Goal: Information Seeking & Learning: Compare options

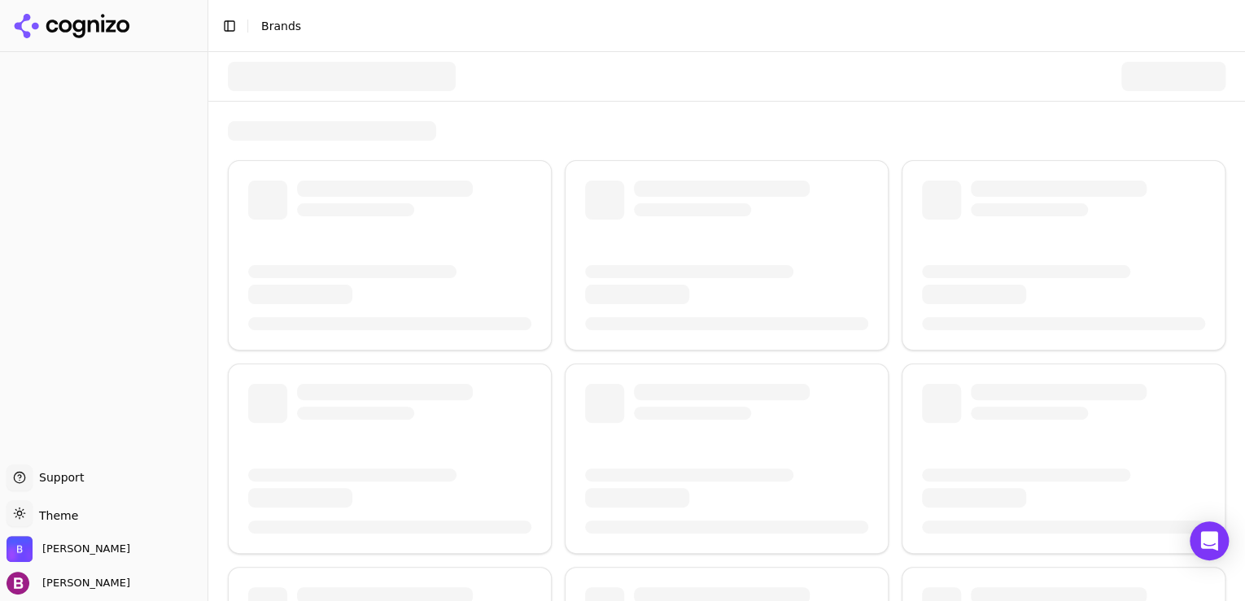
click at [215, 149] on div at bounding box center [726, 506] width 1037 height 909
click at [39, 589] on span "[PERSON_NAME]" at bounding box center [83, 583] width 94 height 15
click at [102, 364] on div at bounding box center [104, 255] width 208 height 406
click at [57, 549] on span "[PERSON_NAME]" at bounding box center [86, 549] width 88 height 15
click at [65, 584] on span "[PERSON_NAME]" at bounding box center [83, 583] width 94 height 15
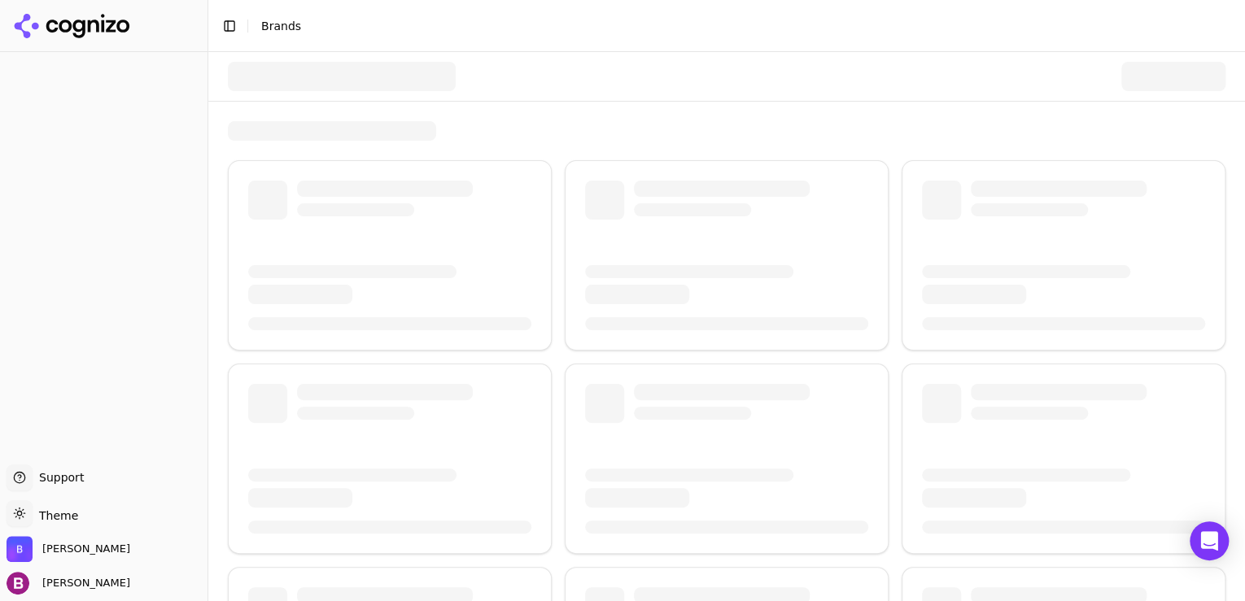
click at [124, 341] on div at bounding box center [104, 255] width 208 height 406
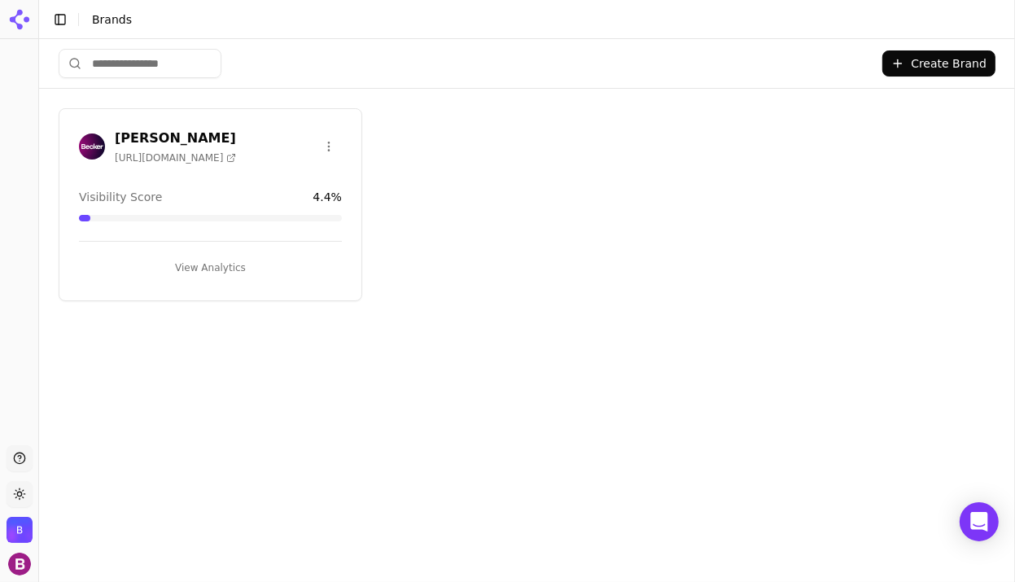
click at [221, 256] on button "View Analytics" at bounding box center [210, 268] width 263 height 26
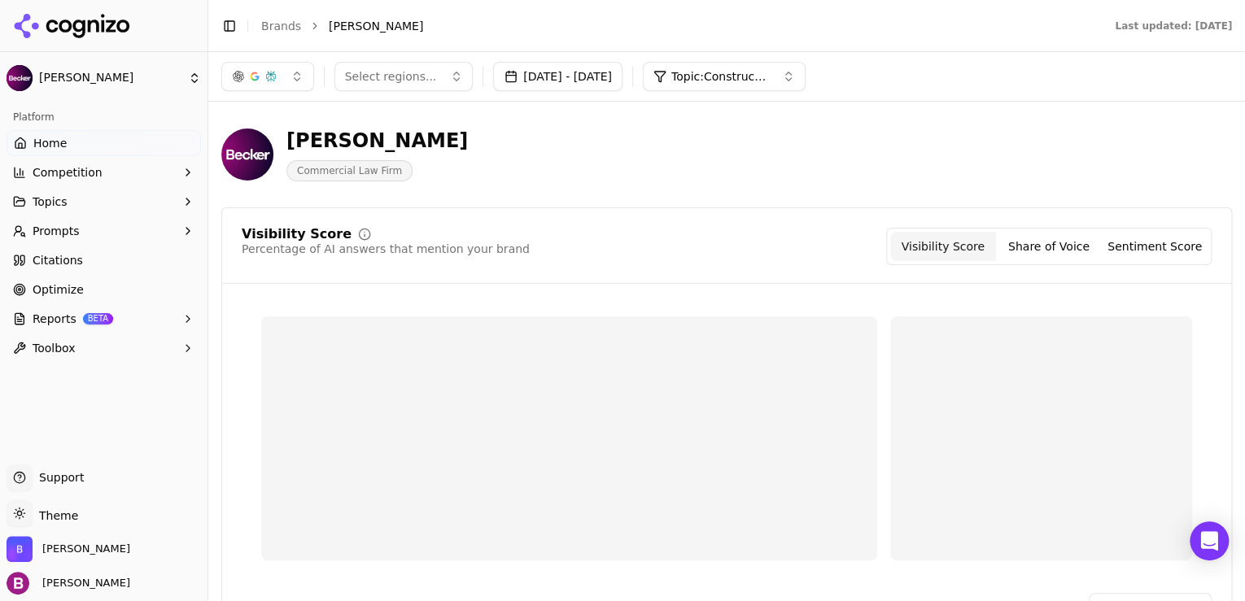
click at [128, 179] on button "Competition" at bounding box center [104, 173] width 195 height 26
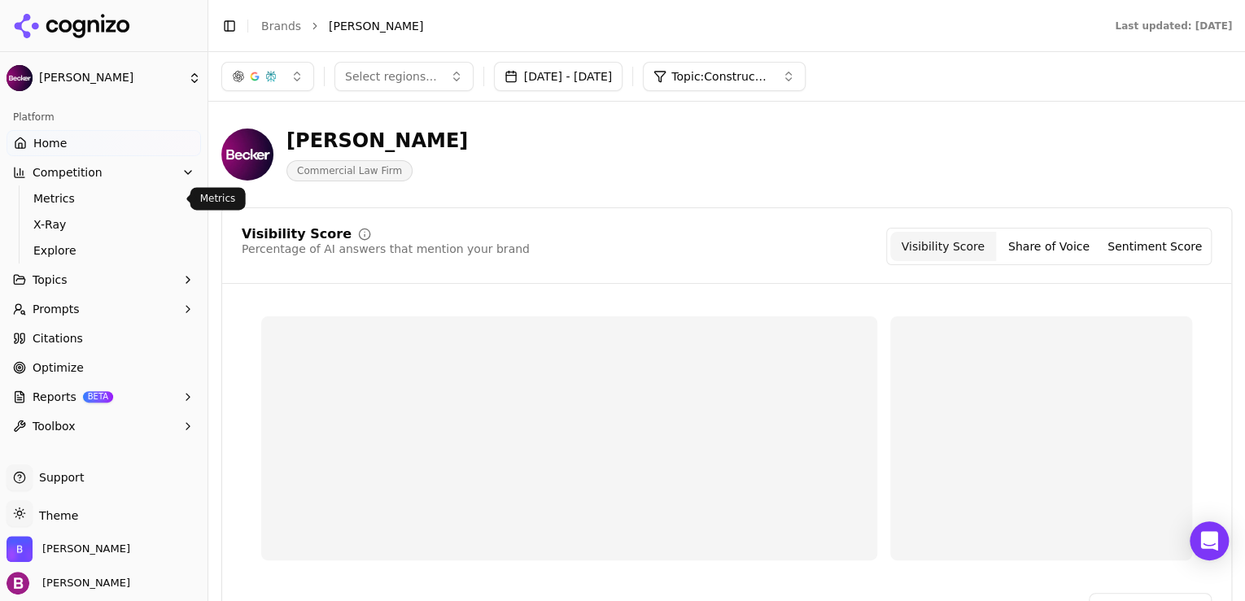
click at [124, 198] on span "Metrics" at bounding box center [104, 198] width 142 height 16
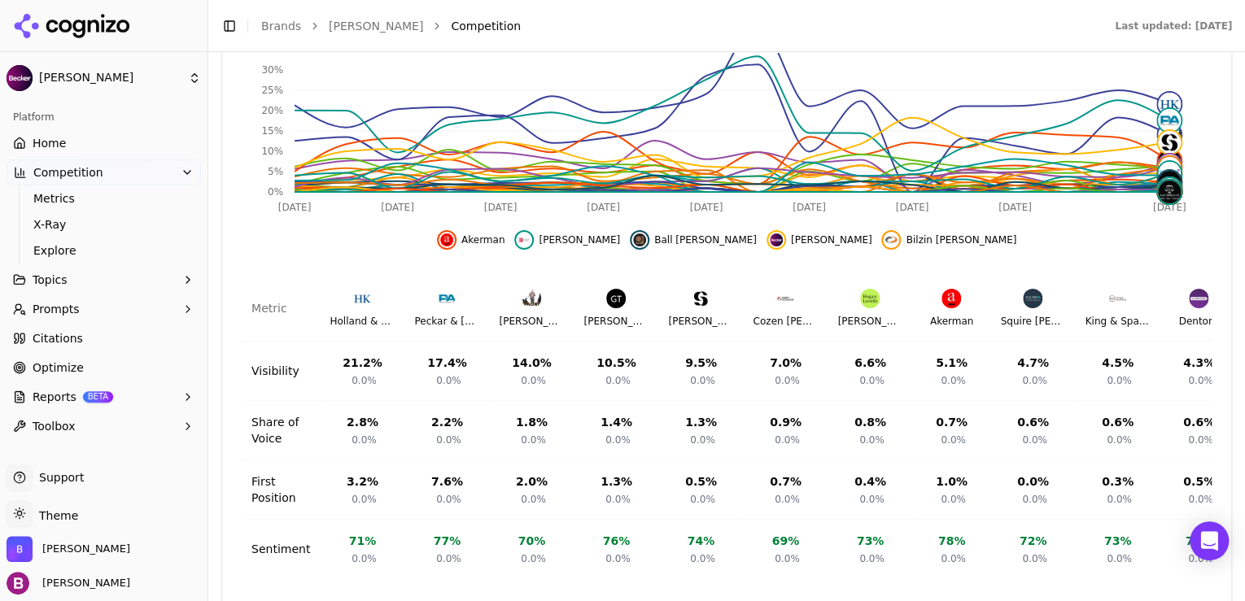
click at [67, 287] on button "Topics" at bounding box center [104, 280] width 195 height 26
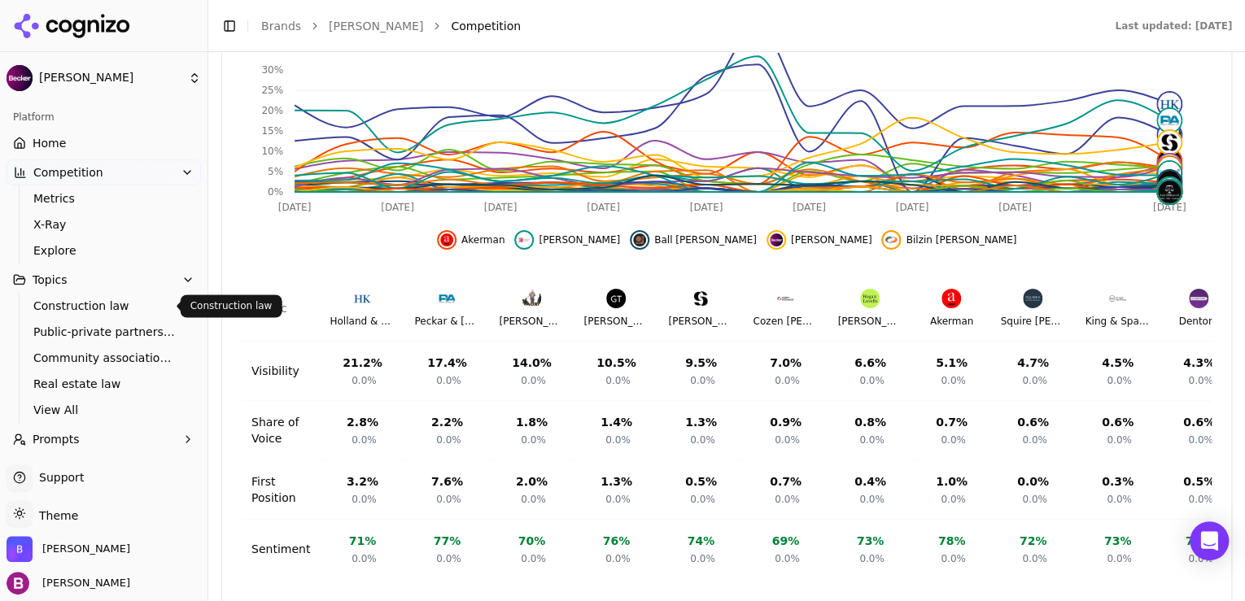
click at [64, 306] on span "Construction law" at bounding box center [104, 306] width 142 height 16
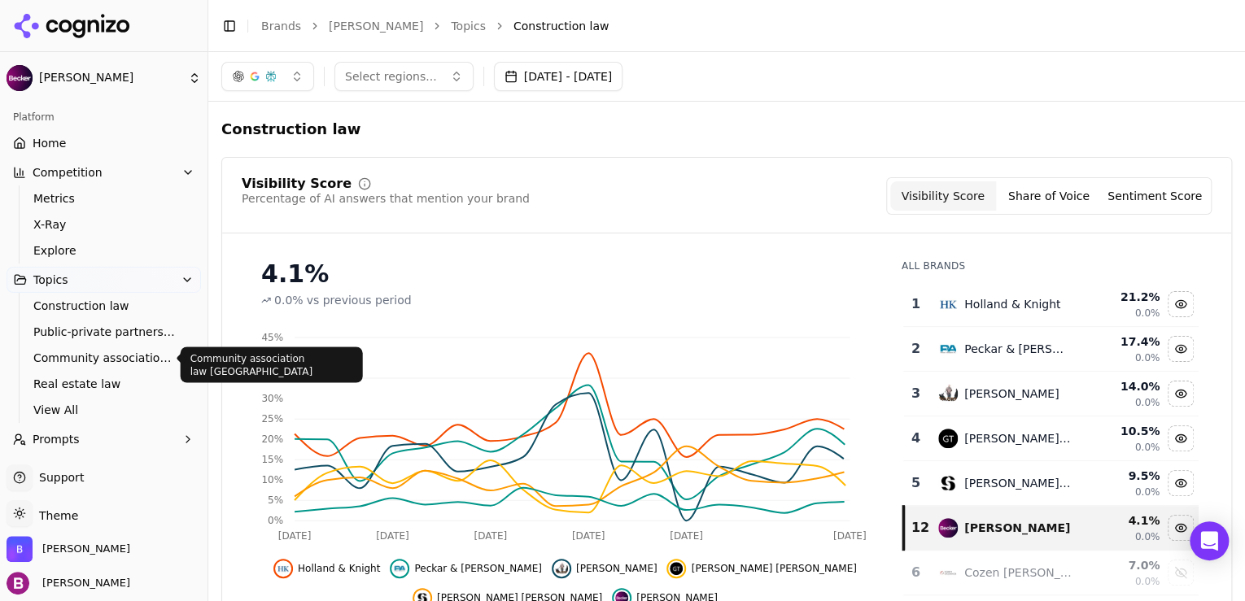
click at [67, 362] on span "Community association law [GEOGRAPHIC_DATA]" at bounding box center [104, 358] width 142 height 16
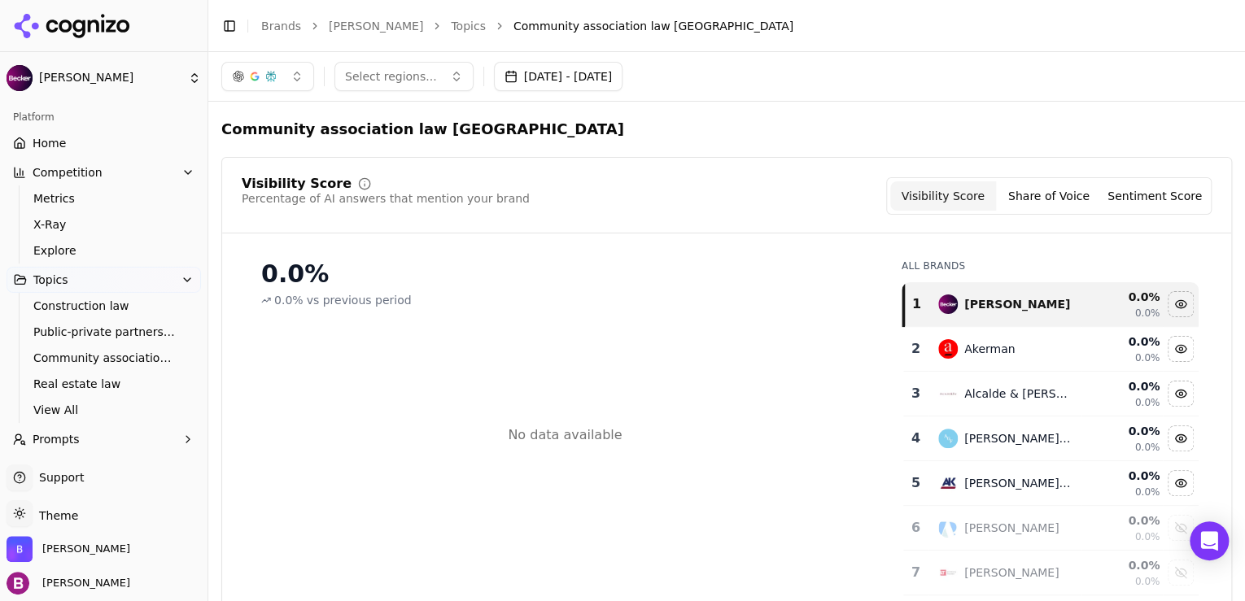
click at [54, 432] on span "Prompts" at bounding box center [56, 439] width 47 height 16
click at [54, 415] on span "View All" at bounding box center [104, 410] width 142 height 16
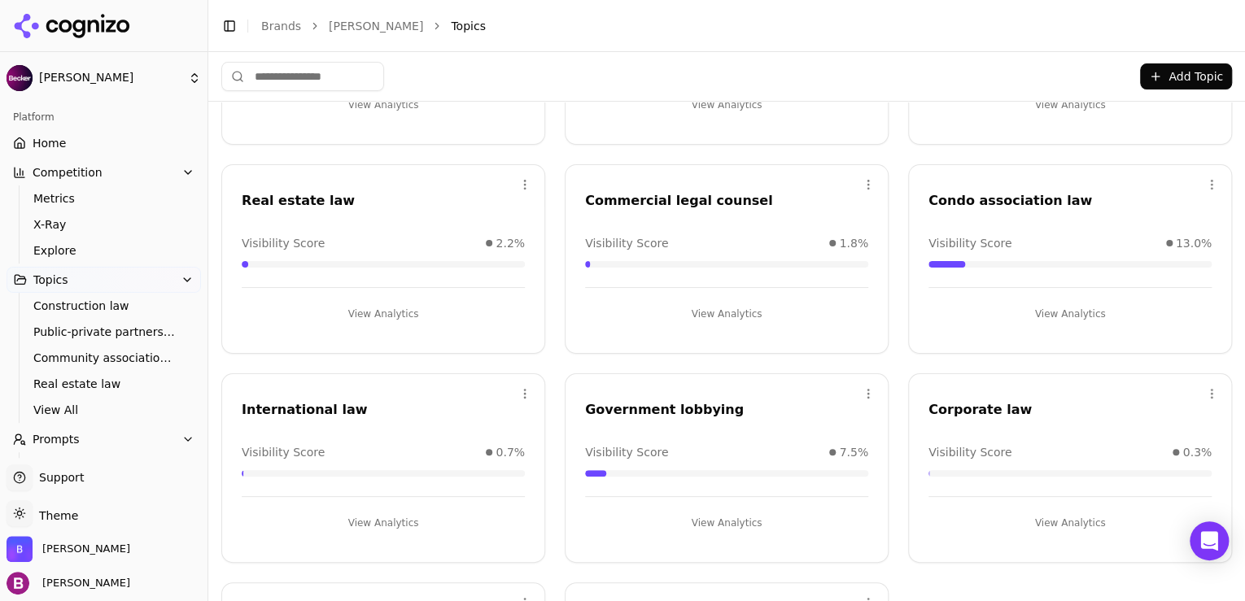
scroll to position [188, 0]
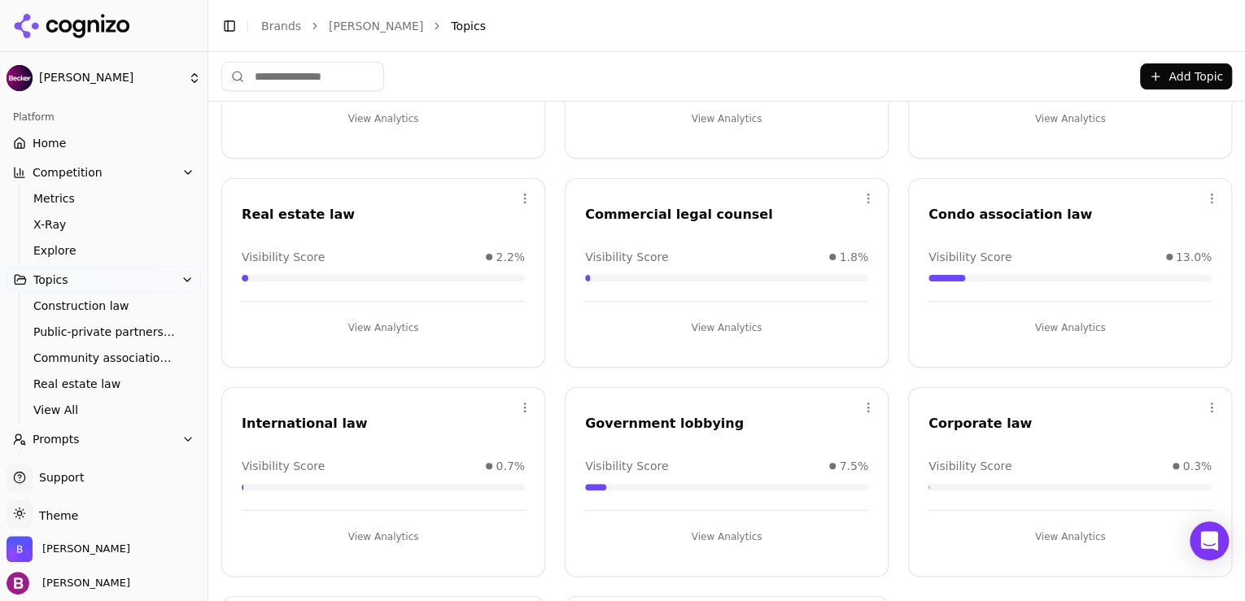
click at [1013, 328] on button "View Analytics" at bounding box center [1070, 328] width 283 height 26
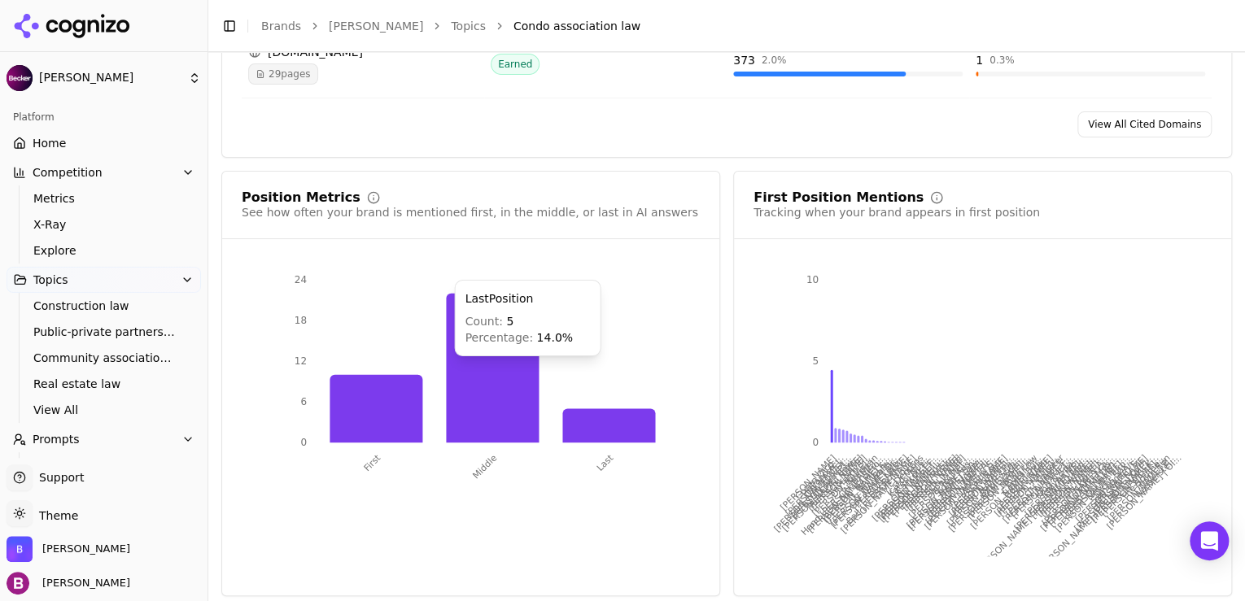
scroll to position [1553, 0]
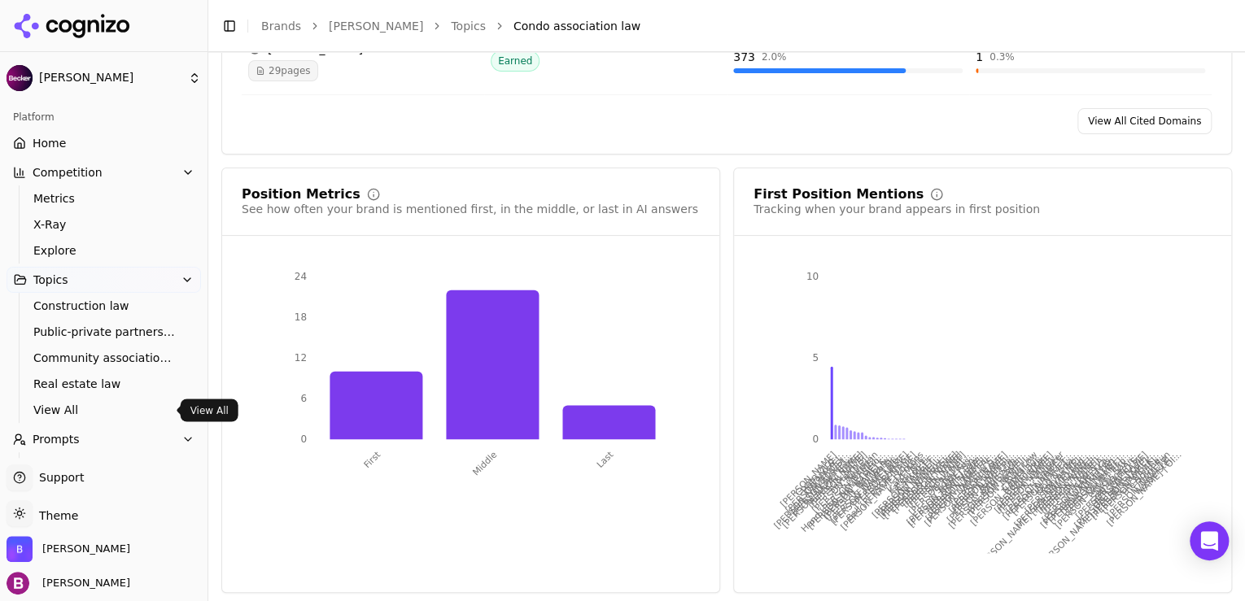
click at [90, 413] on span "View All" at bounding box center [104, 410] width 142 height 16
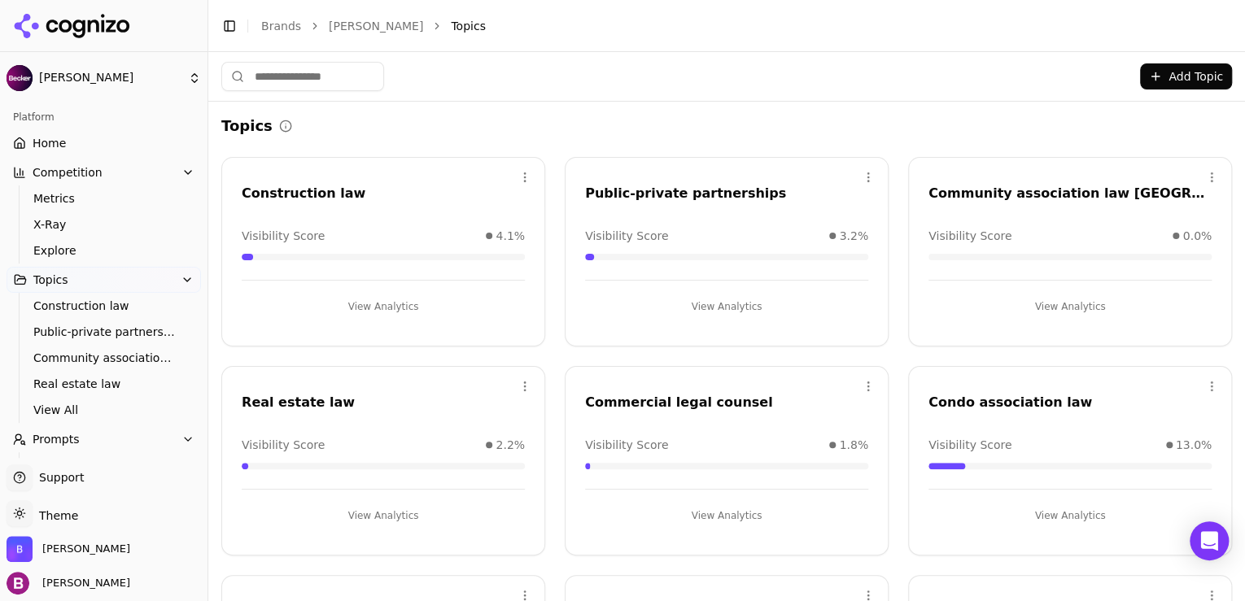
click at [963, 413] on div "Condo association law" at bounding box center [1070, 405] width 322 height 24
click at [964, 405] on div "Condo association law" at bounding box center [1070, 403] width 283 height 20
click at [1026, 531] on div "Open menu Condo association law Visibility Score 13.0% View Analytics" at bounding box center [1070, 461] width 324 height 190
click at [1027, 524] on button "View Analytics" at bounding box center [1070, 516] width 283 height 26
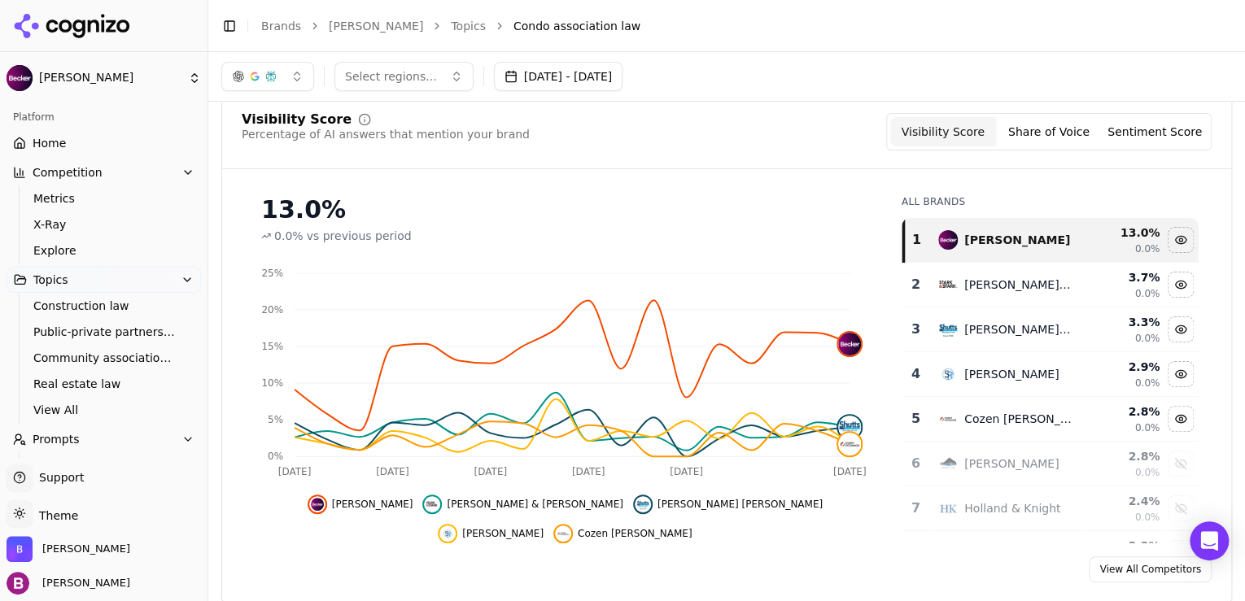
scroll to position [65, 0]
click at [1144, 568] on link "View All Competitors" at bounding box center [1150, 569] width 123 height 26
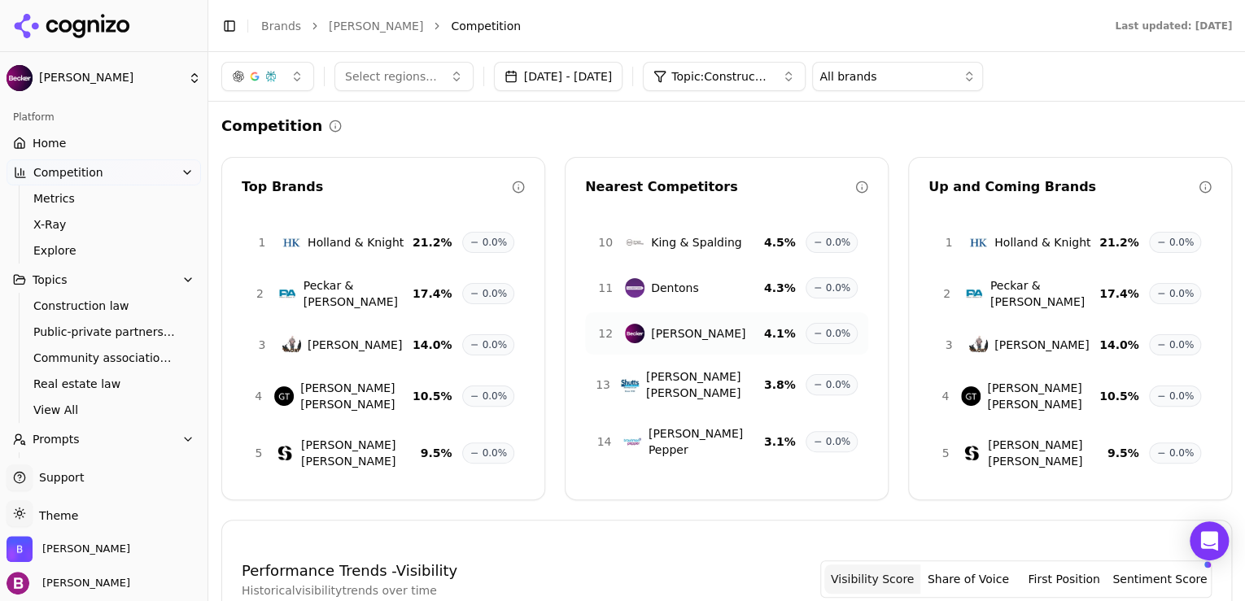
click at [928, 84] on button "All brands" at bounding box center [897, 76] width 171 height 29
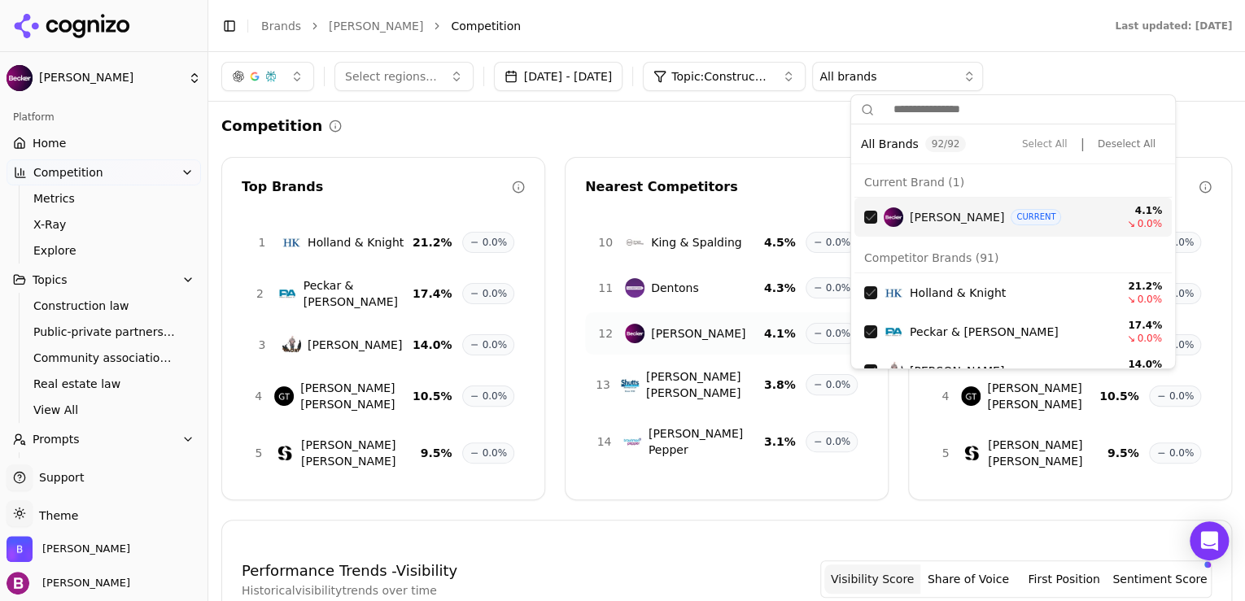
click at [806, 77] on button "Topic: Construction law" at bounding box center [724, 76] width 163 height 29
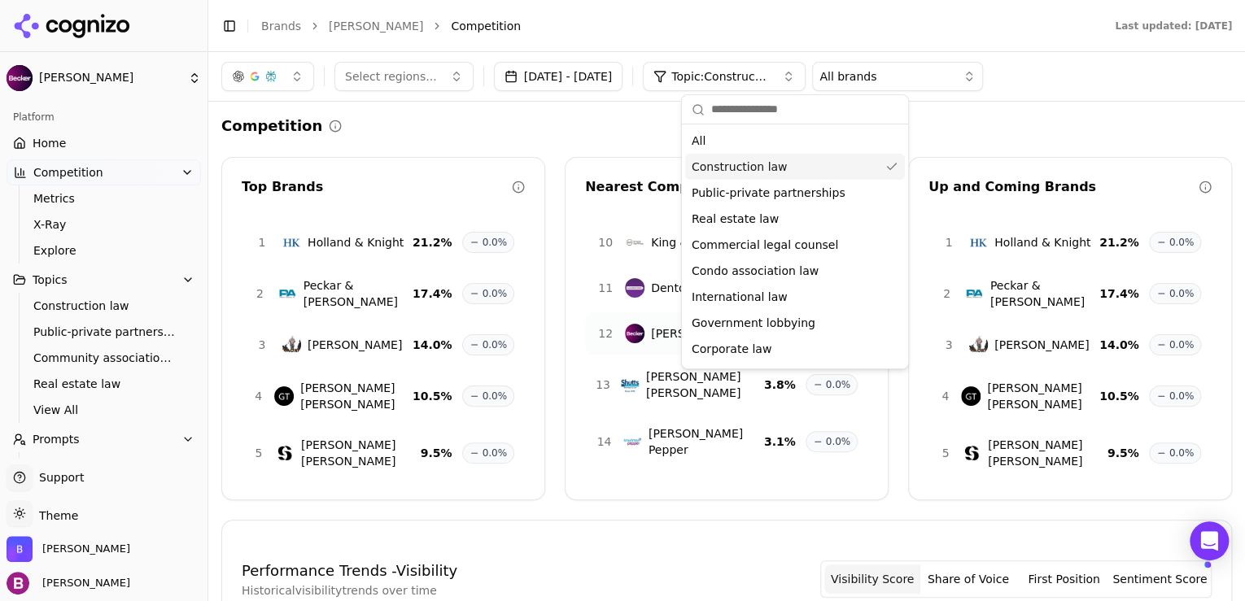
click at [826, 168] on div "Construction law" at bounding box center [795, 167] width 220 height 26
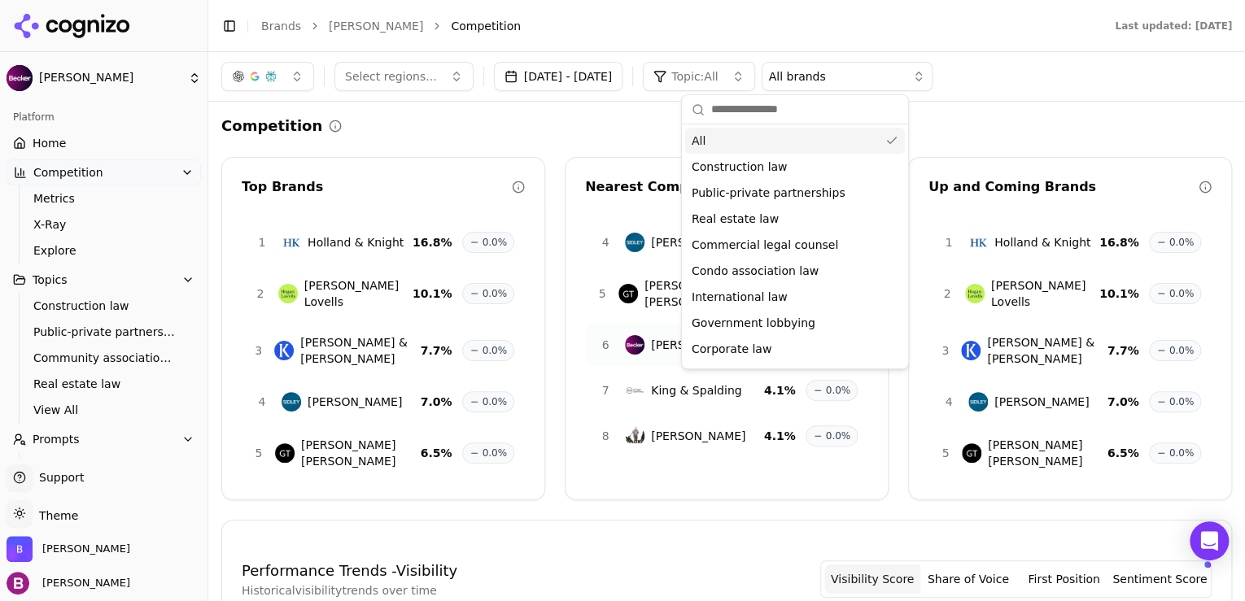
click at [755, 72] on button "Topic: All" at bounding box center [699, 76] width 112 height 29
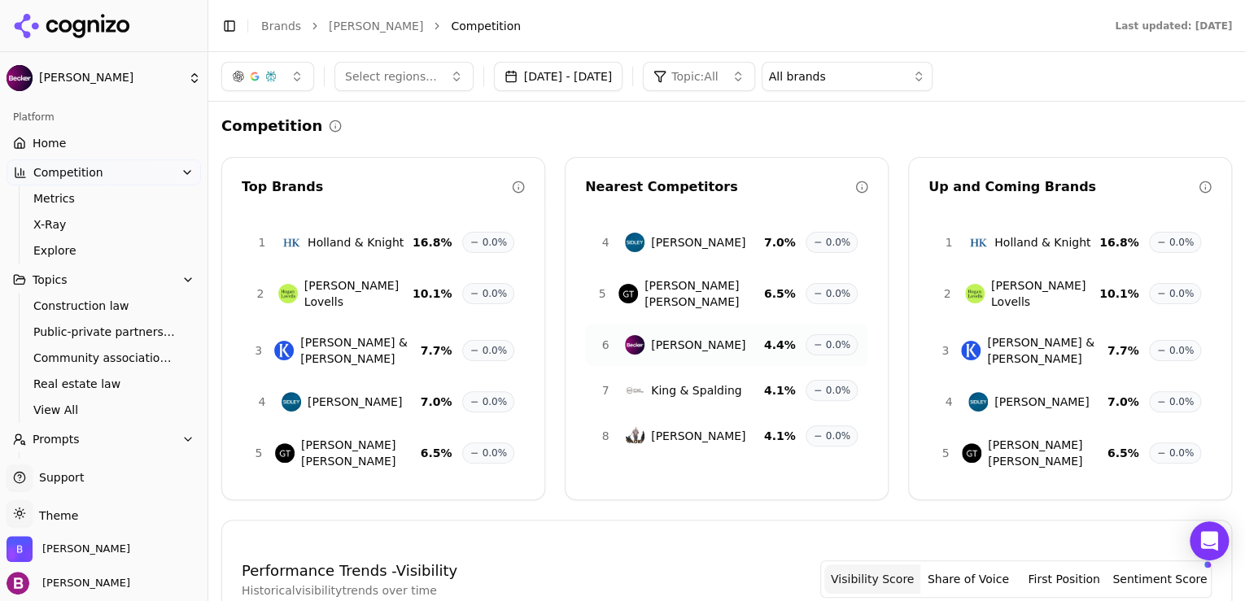
click at [755, 72] on button "Topic: All" at bounding box center [699, 76] width 112 height 29
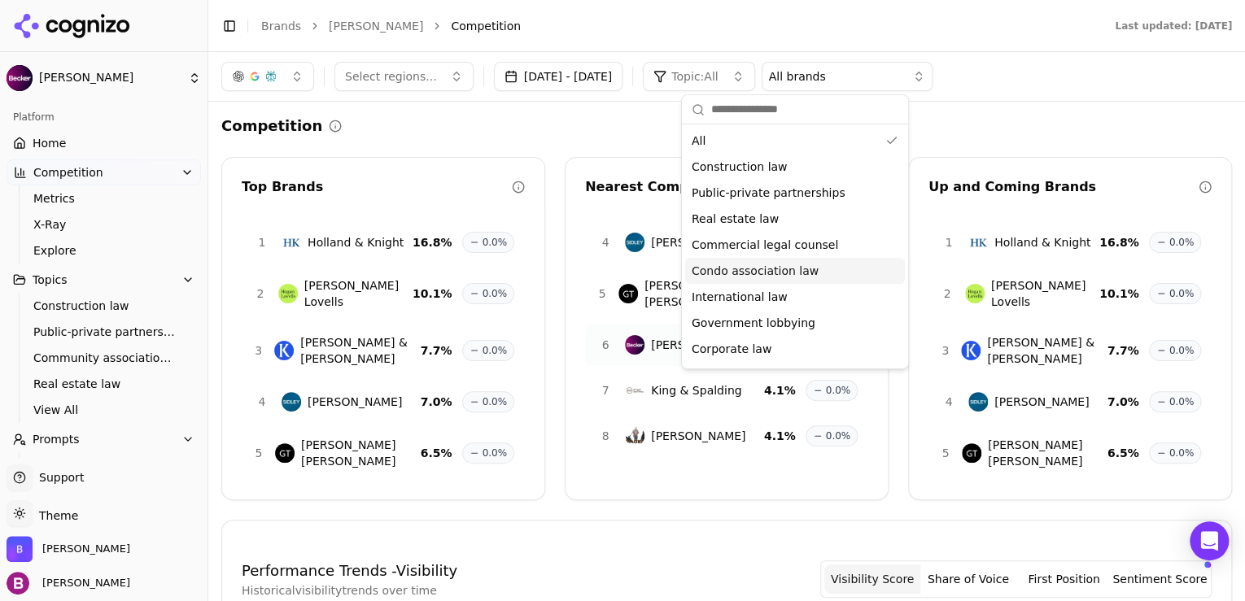
click at [761, 276] on span "Condo association law" at bounding box center [755, 271] width 127 height 16
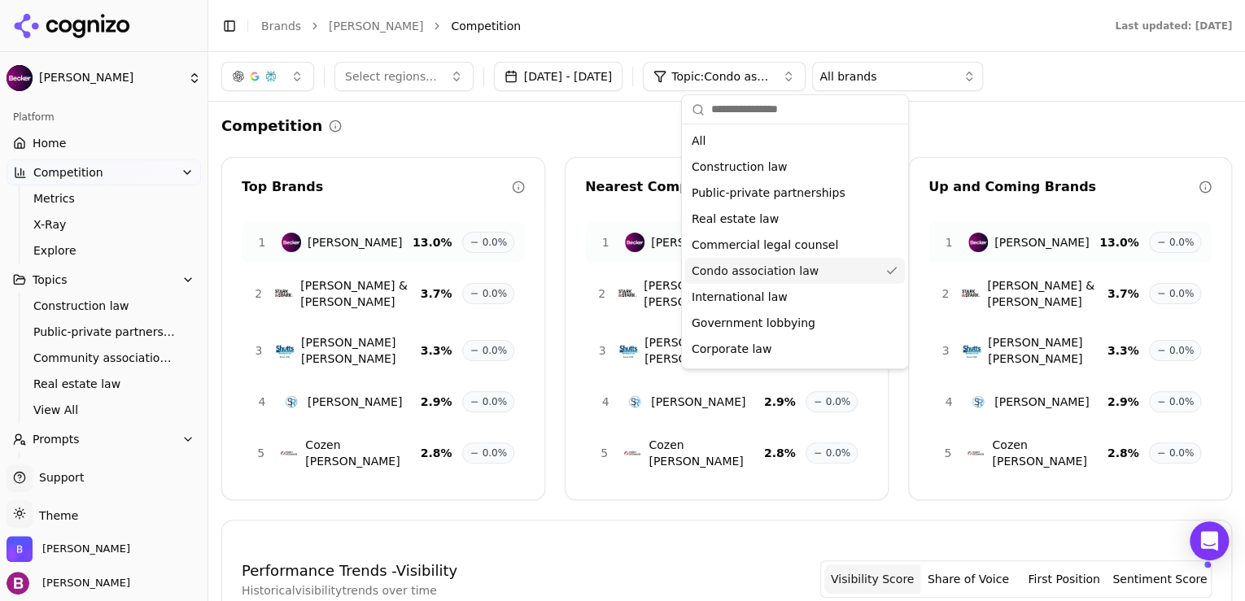
click at [514, 134] on div "Competition" at bounding box center [726, 126] width 1011 height 23
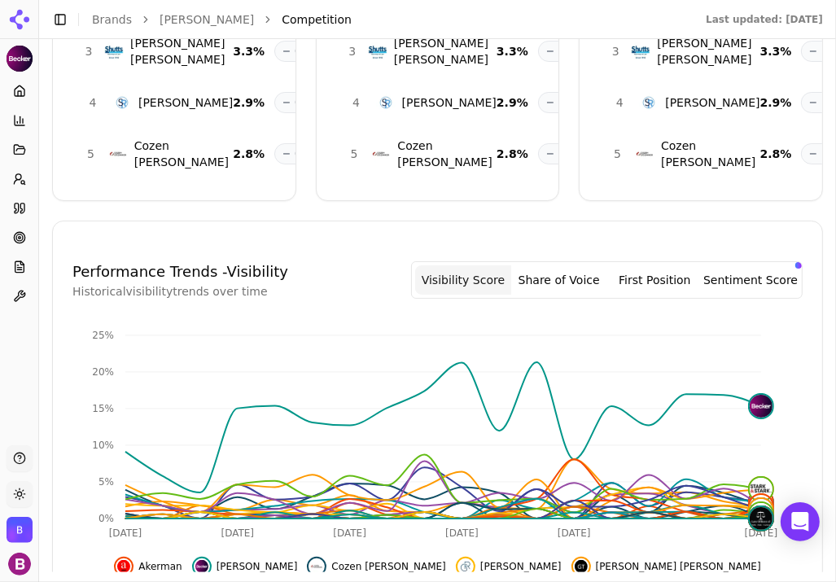
scroll to position [368, 0]
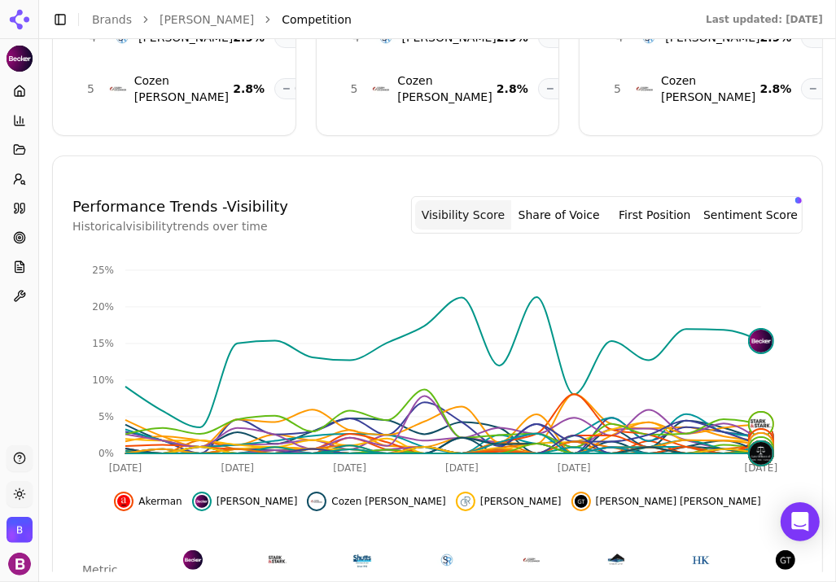
click at [586, 200] on button "Share of Voice" at bounding box center [559, 214] width 96 height 29
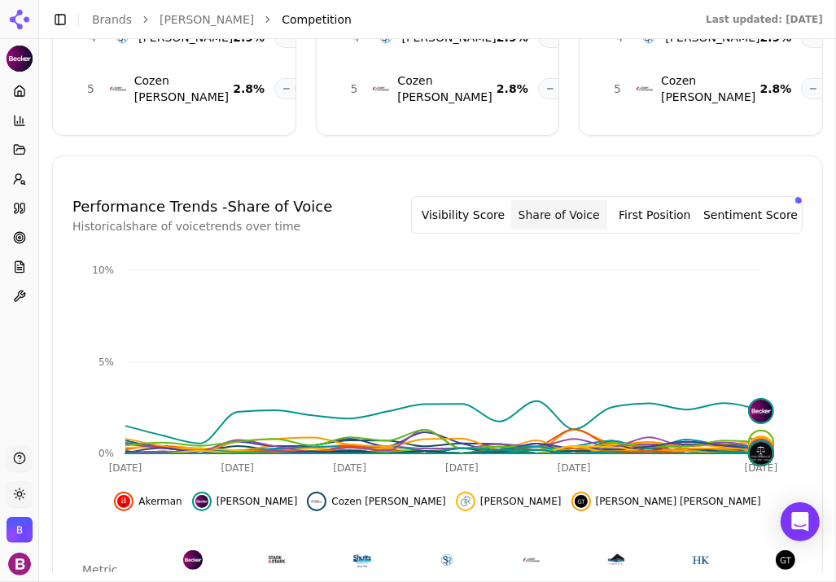
click at [667, 213] on button "First Position" at bounding box center [655, 214] width 96 height 29
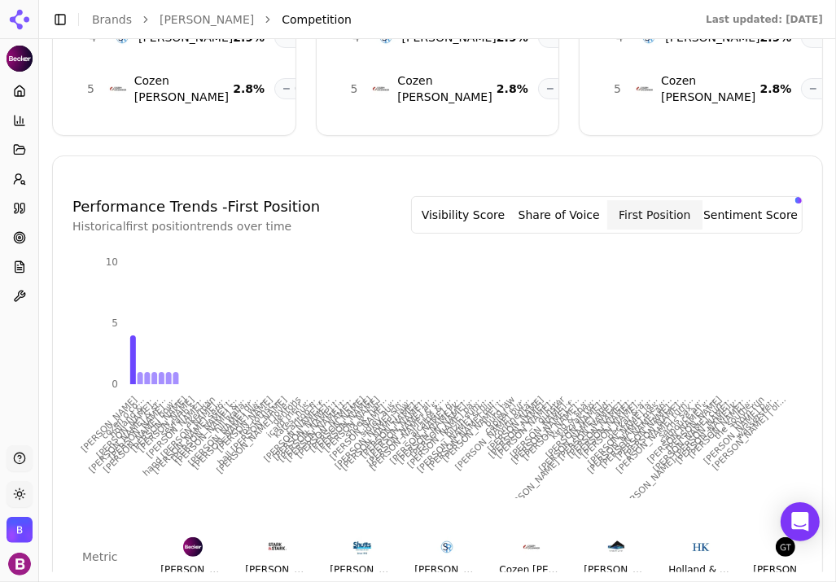
click at [738, 213] on button "Sentiment Score" at bounding box center [750, 214] width 96 height 29
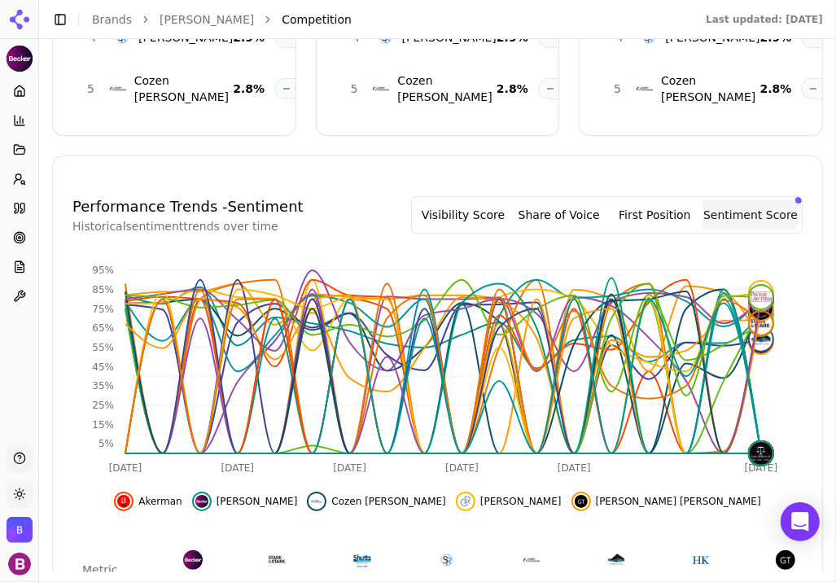
click at [497, 202] on button "Visibility Score" at bounding box center [463, 214] width 96 height 29
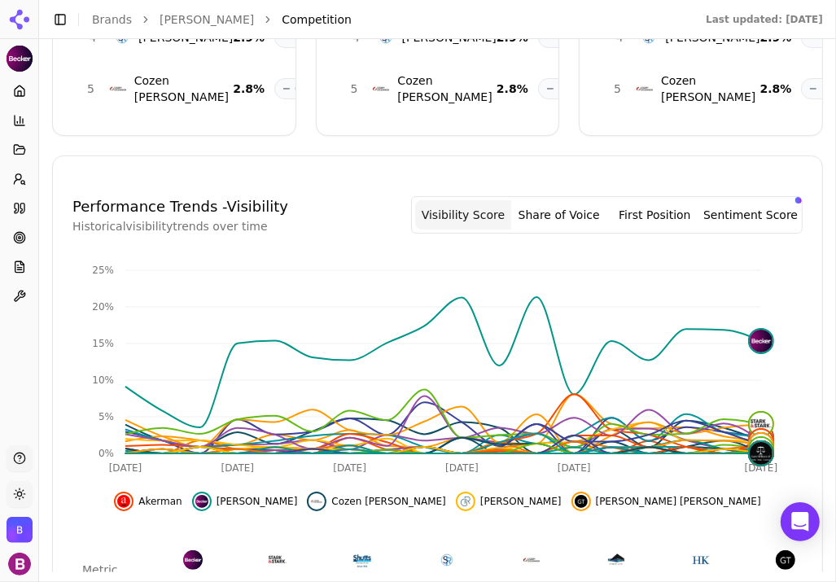
click at [66, 146] on div "Competition Top Brands 1 [PERSON_NAME] 13.0 % 0.0% 2 [PERSON_NAME] & [PERSON_NA…" at bounding box center [437, 307] width 771 height 1146
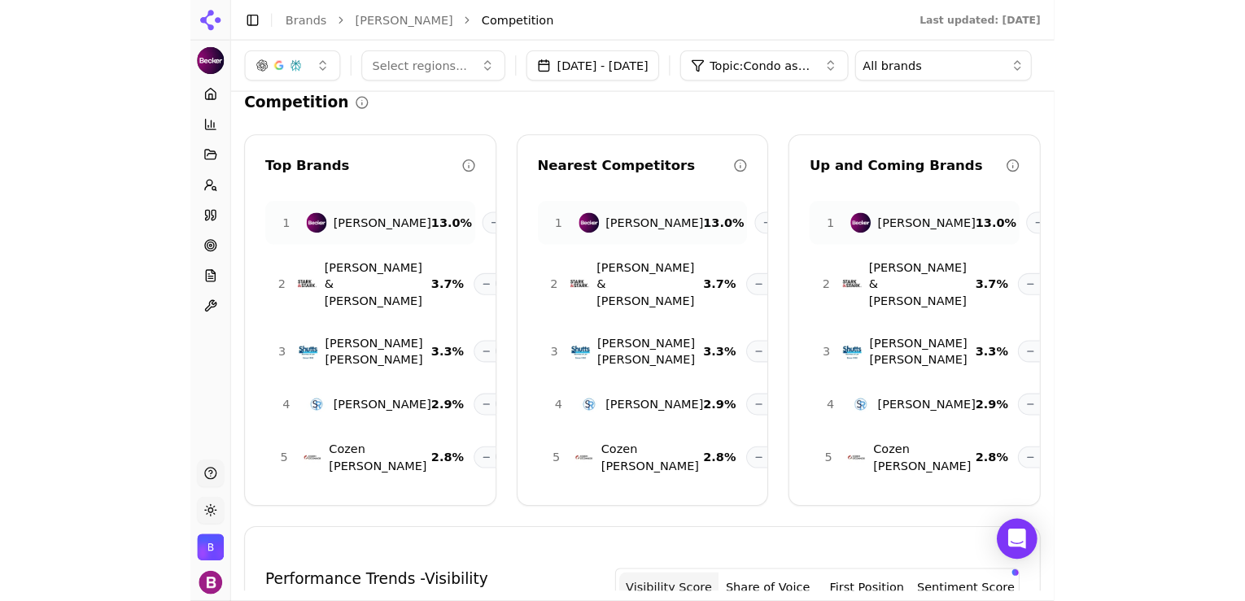
scroll to position [0, 0]
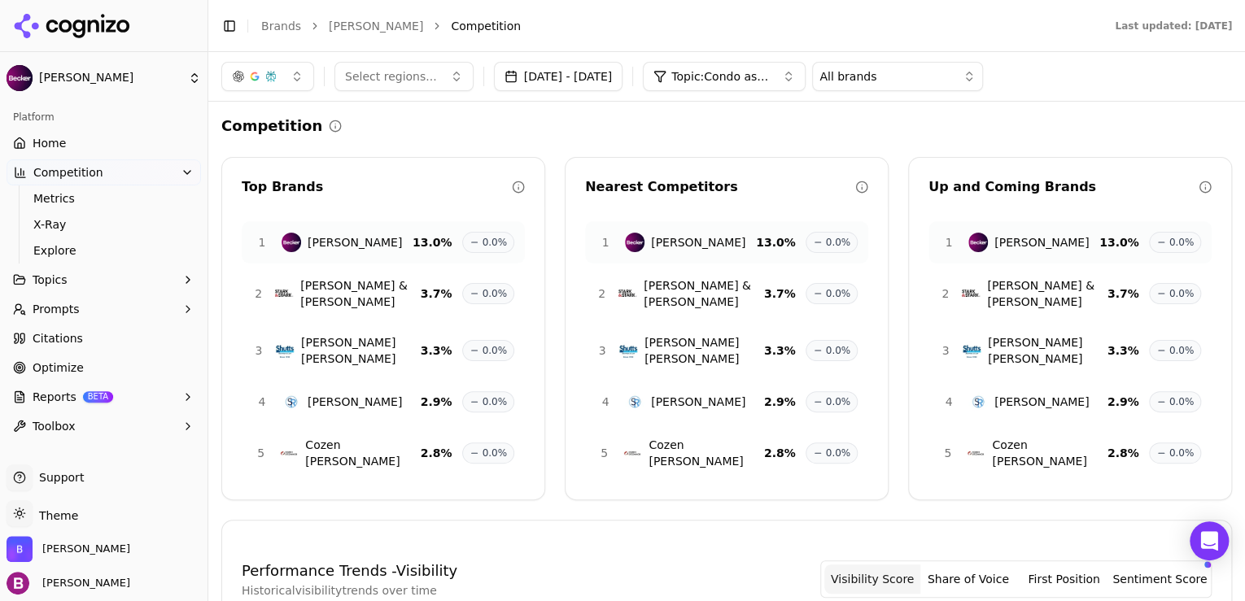
click at [98, 280] on button "Topics" at bounding box center [104, 280] width 195 height 26
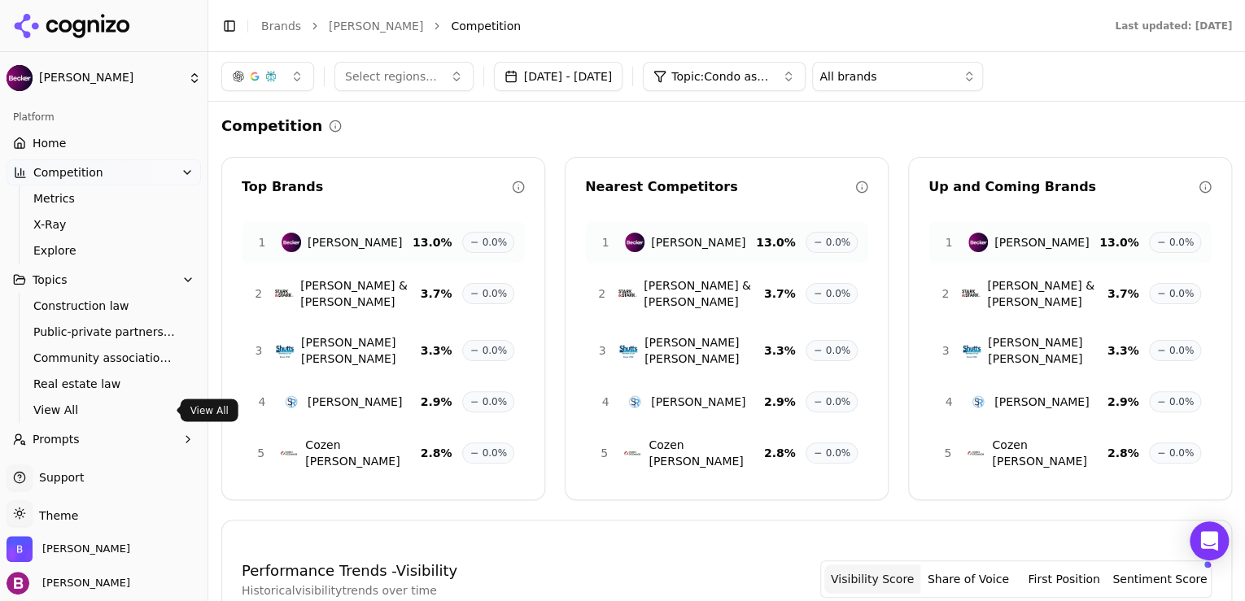
click at [104, 405] on span "View All" at bounding box center [104, 410] width 142 height 16
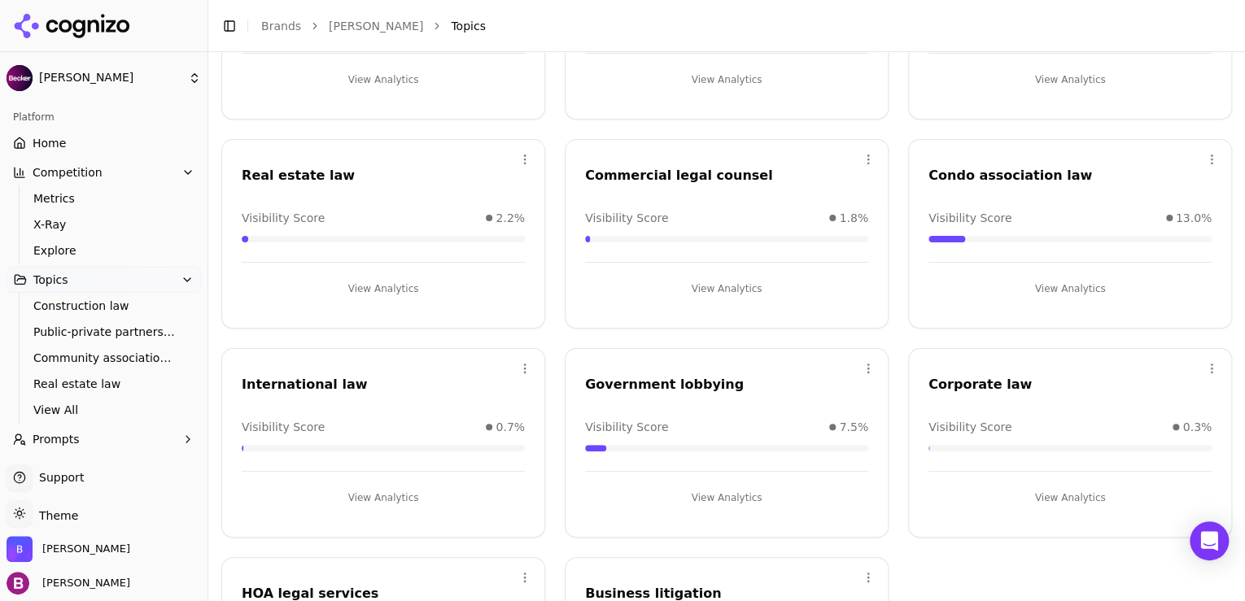
scroll to position [260, 0]
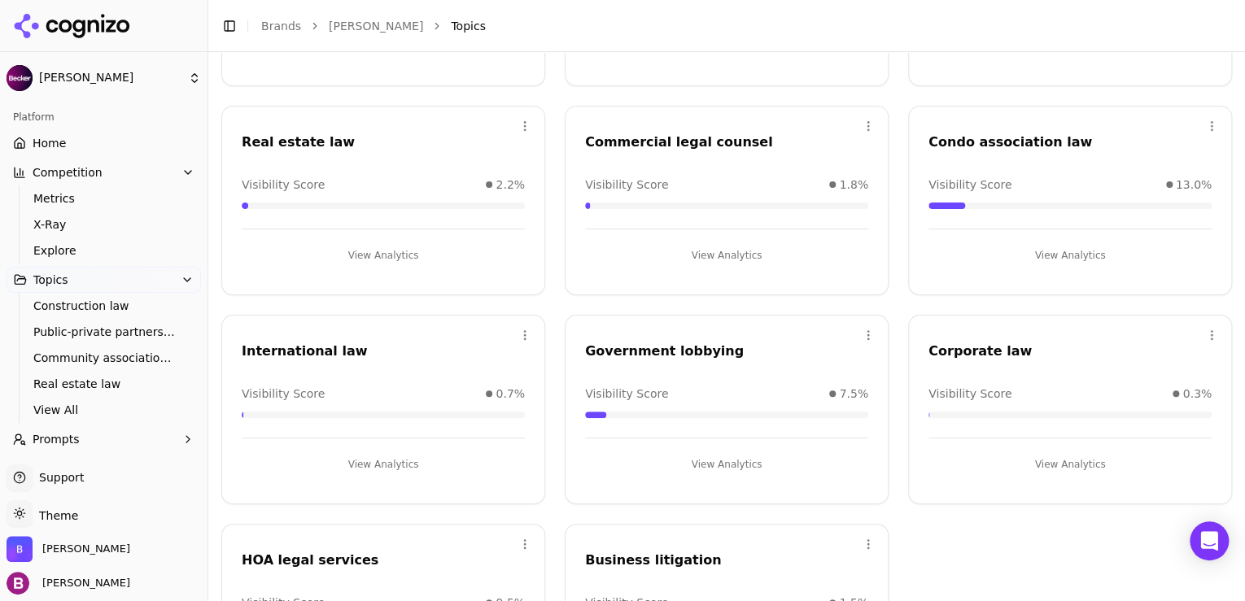
click at [1074, 261] on button "View Analytics" at bounding box center [1070, 256] width 283 height 26
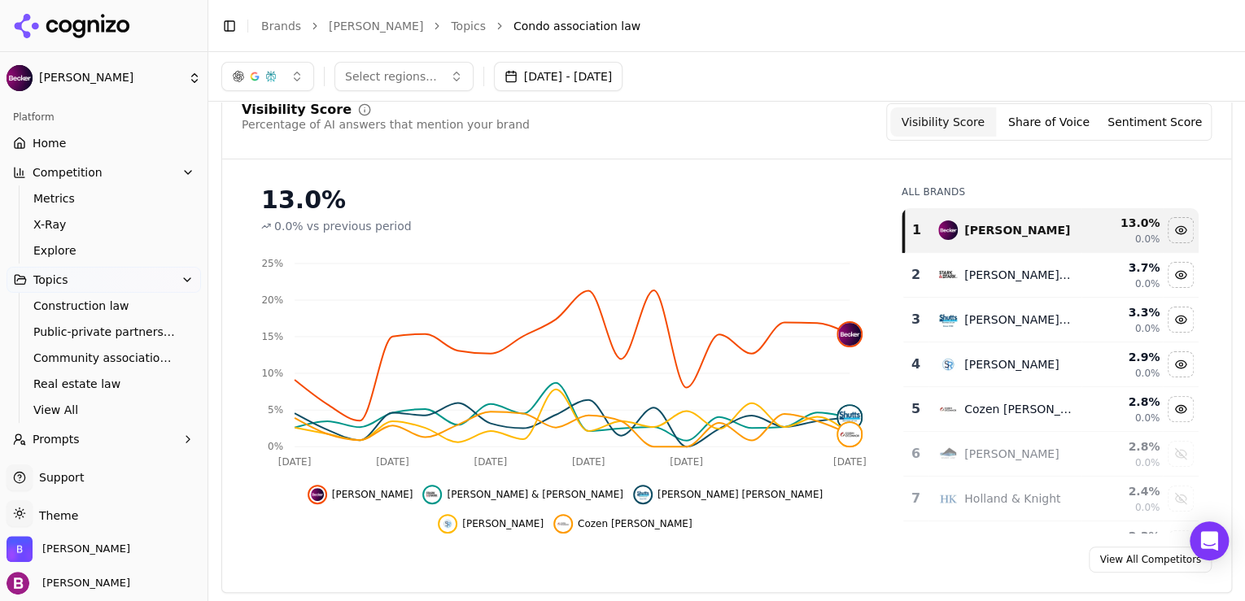
scroll to position [55, 0]
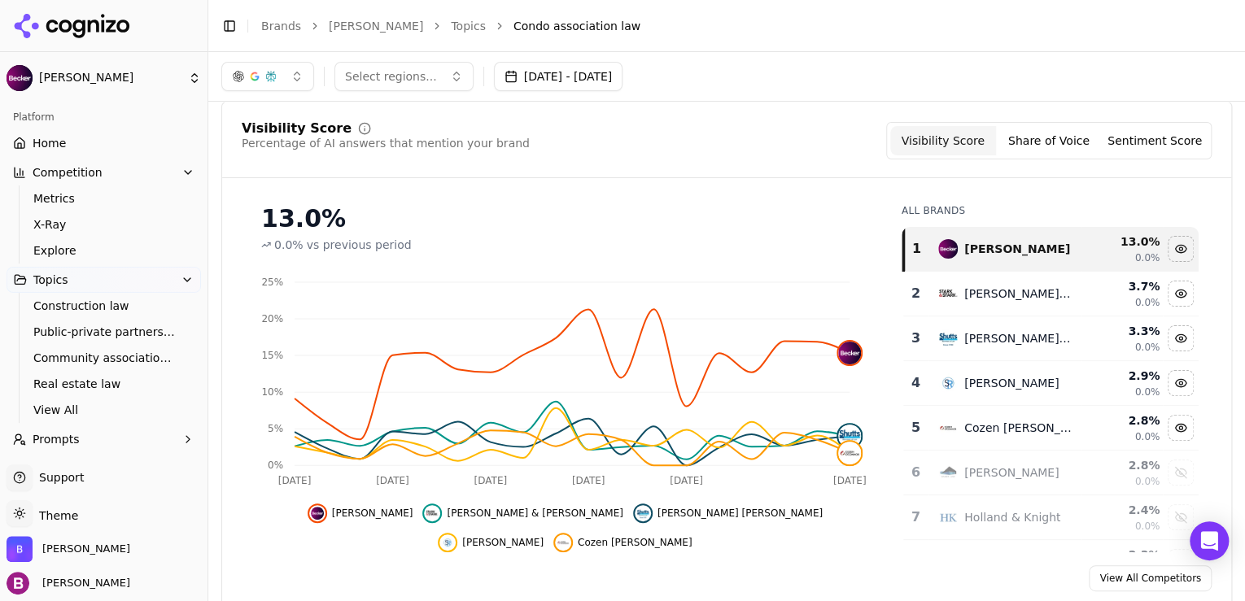
click at [1021, 140] on button "Share of Voice" at bounding box center [1049, 140] width 106 height 29
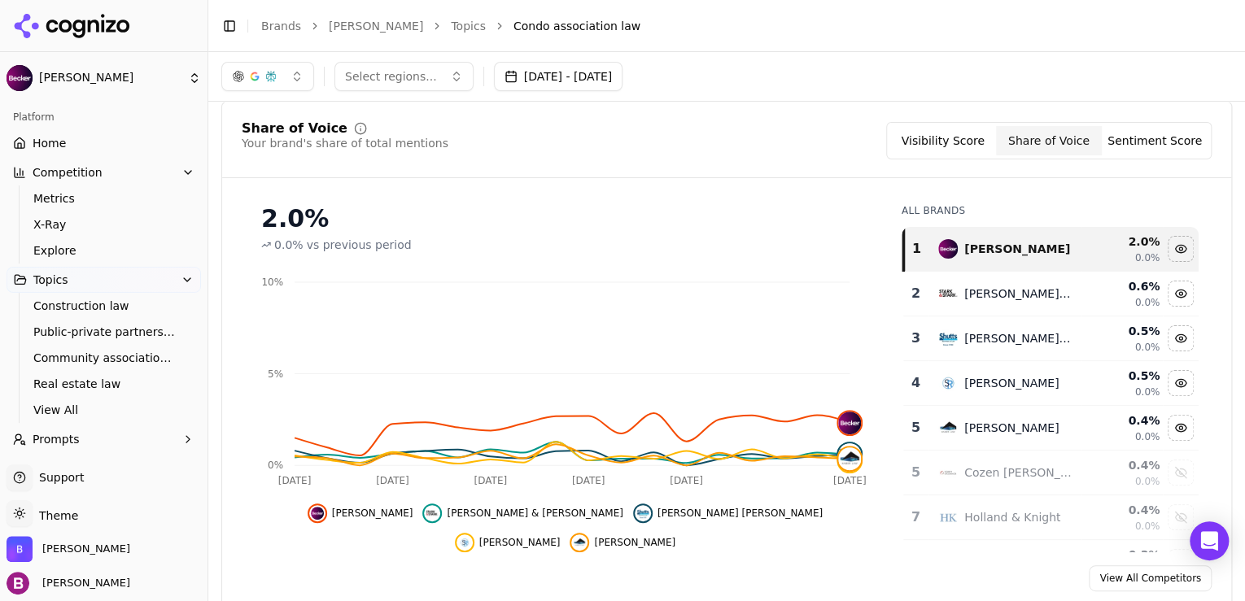
click at [964, 137] on button "Visibility Score" at bounding box center [943, 140] width 106 height 29
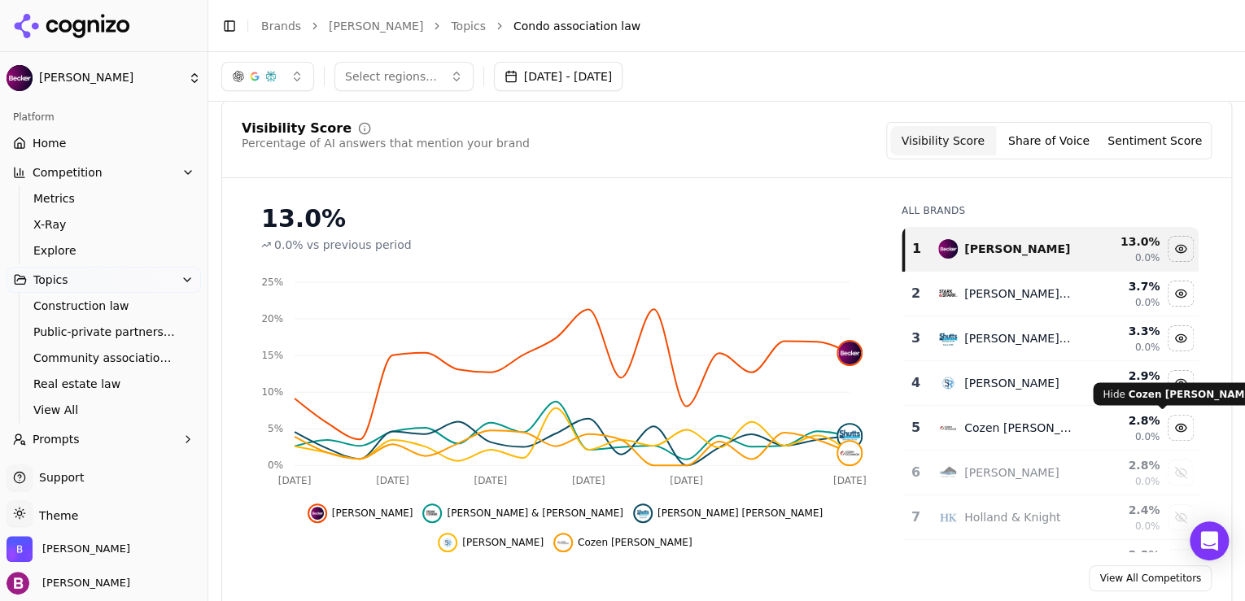
click at [1168, 423] on button "Hide cozen o'connor data" at bounding box center [1181, 428] width 26 height 26
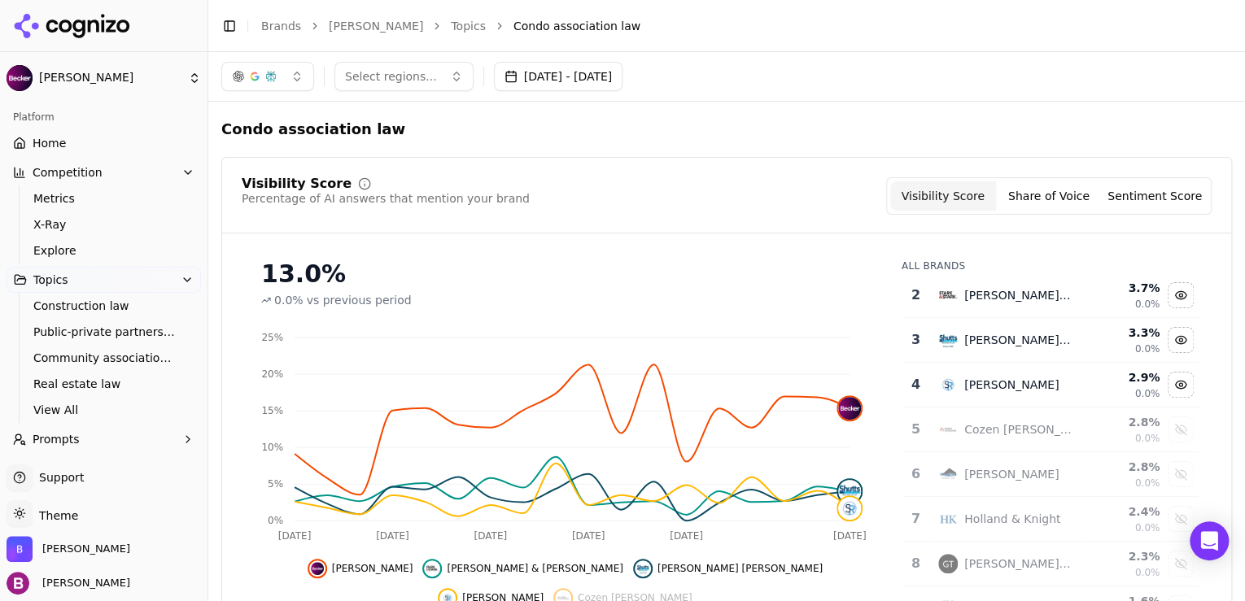
scroll to position [0, 0]
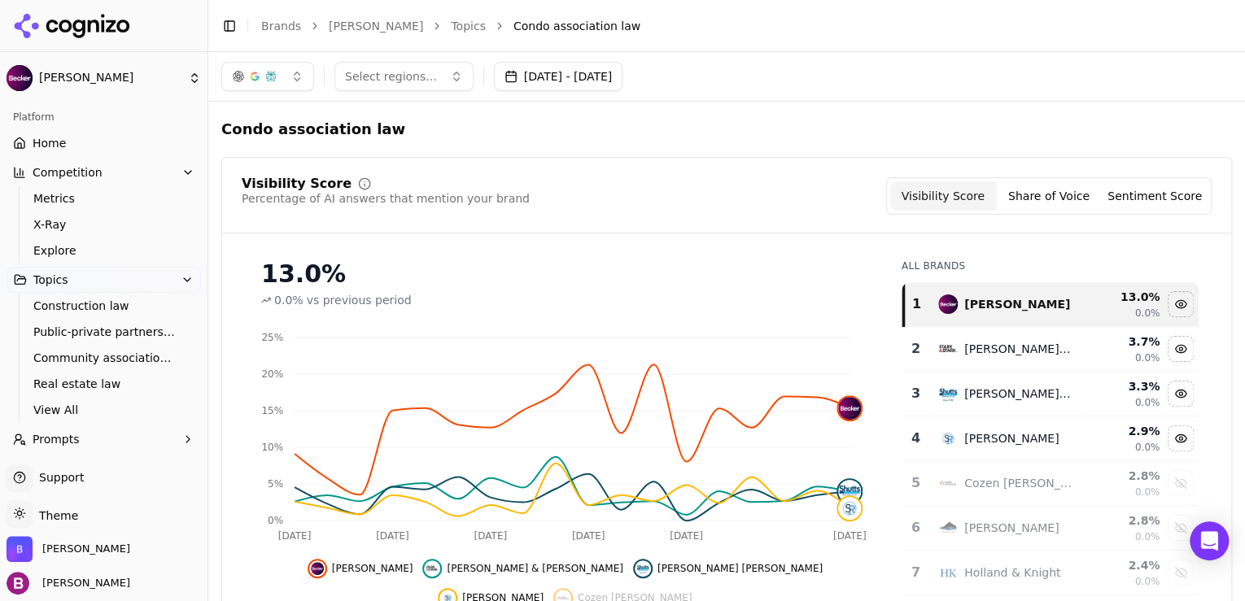
drag, startPoint x: 1185, startPoint y: 301, endPoint x: 1107, endPoint y: 292, distance: 78.6
click at [1107, 292] on div "13.0 %" at bounding box center [1122, 297] width 75 height 16
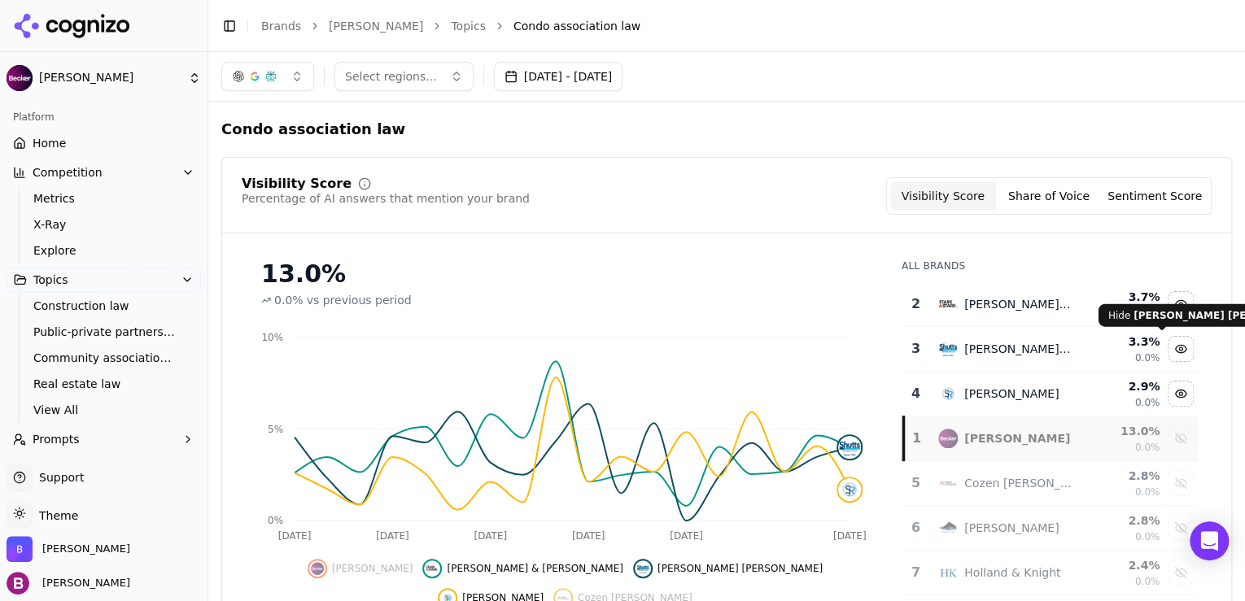
click at [1169, 348] on div "Hide shutts bowen data" at bounding box center [1181, 349] width 24 height 24
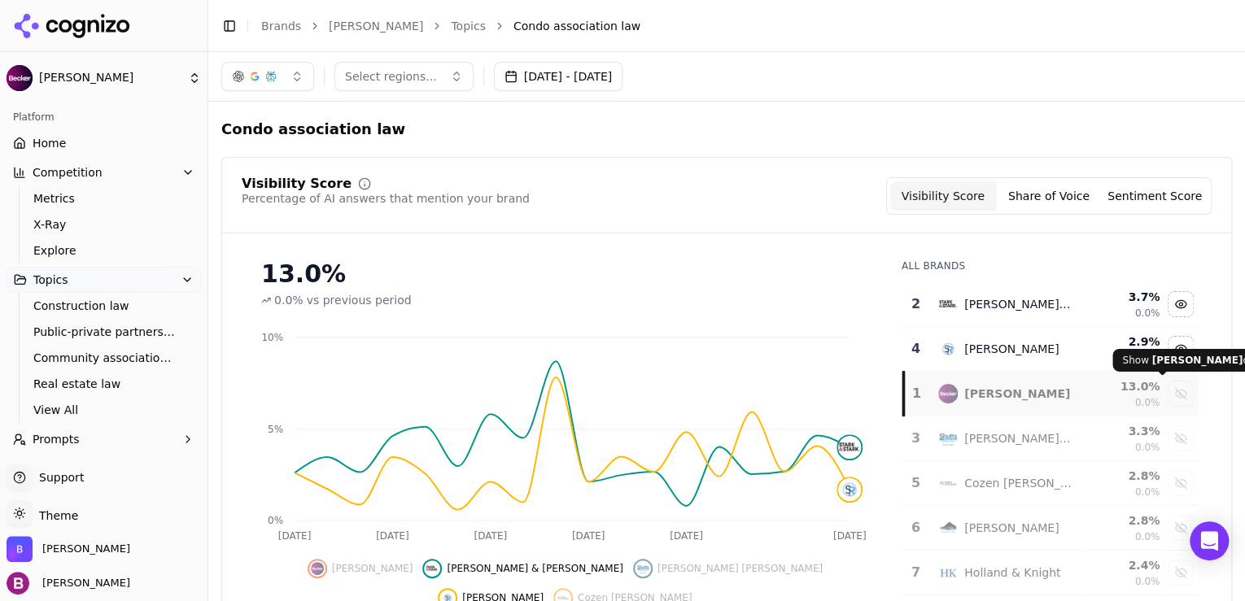
click at [1169, 396] on div "Show becker data" at bounding box center [1181, 394] width 24 height 24
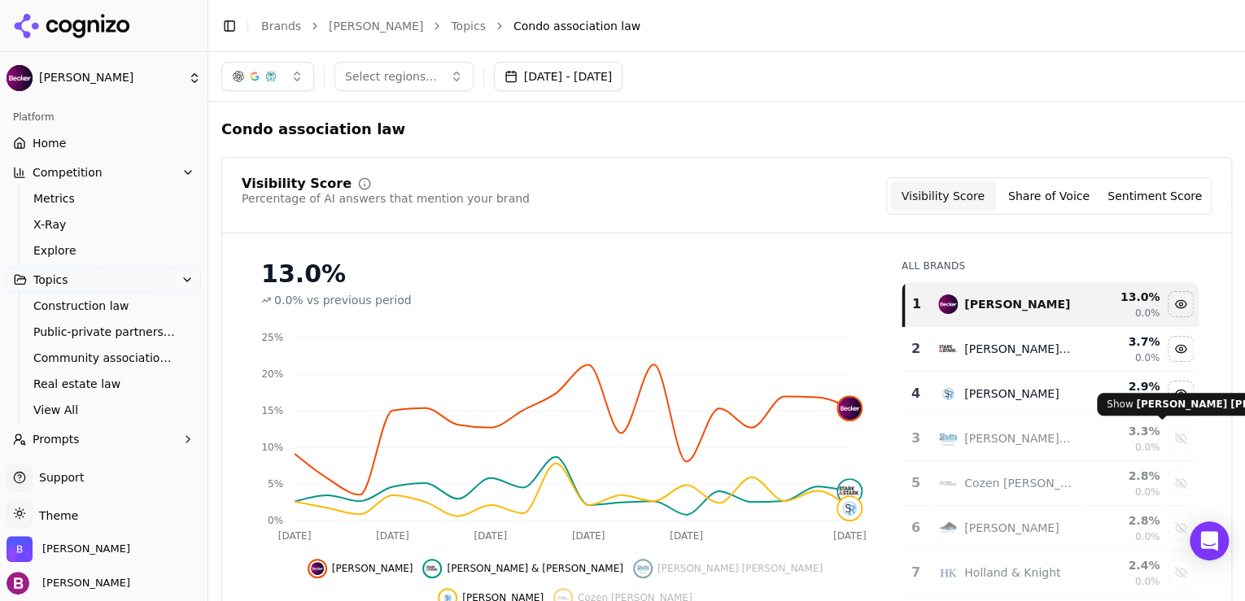
click at [1169, 438] on div "Show shutts bowen data" at bounding box center [1181, 439] width 24 height 24
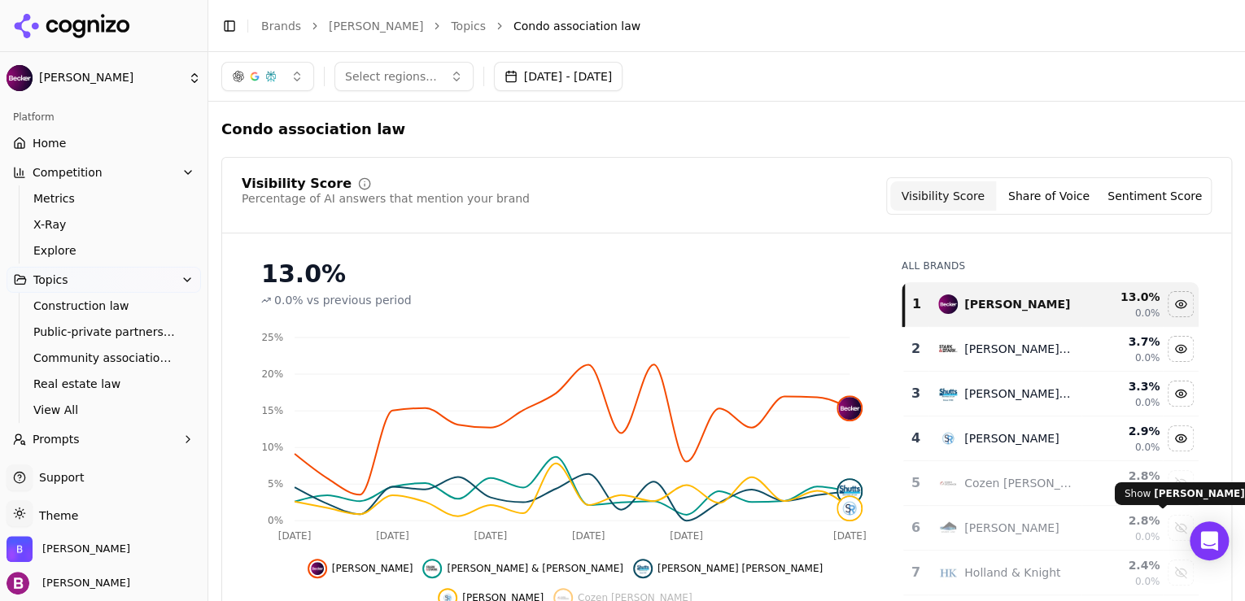
click at [1169, 527] on div "Show haber data" at bounding box center [1181, 528] width 24 height 24
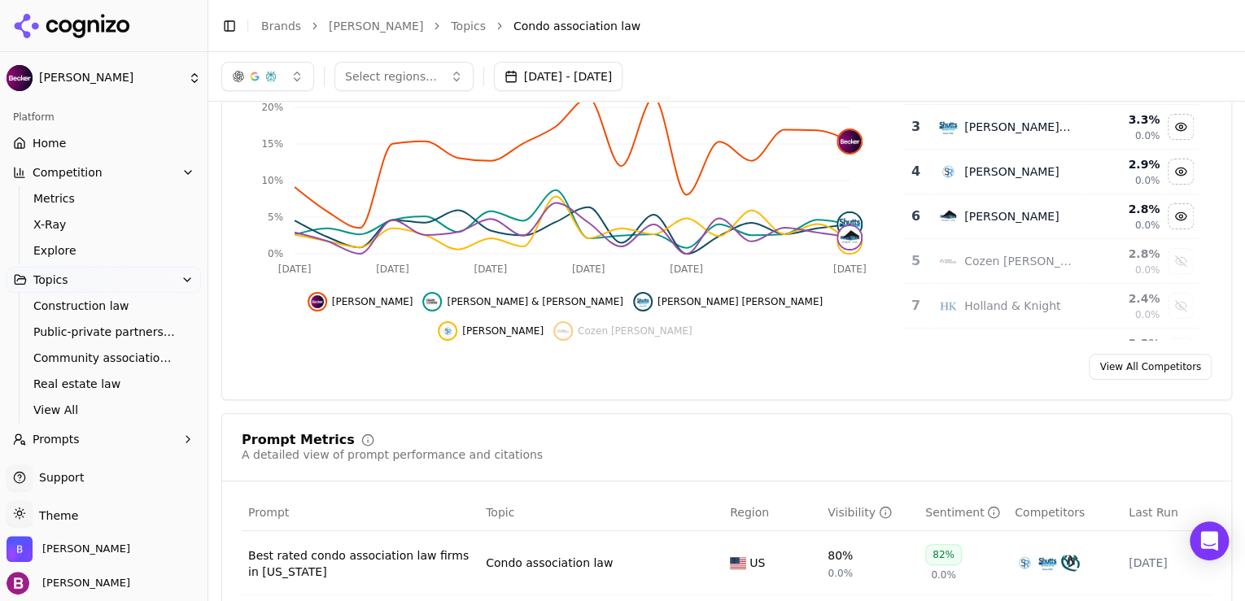
scroll to position [225, 0]
